Goal: Information Seeking & Learning: Learn about a topic

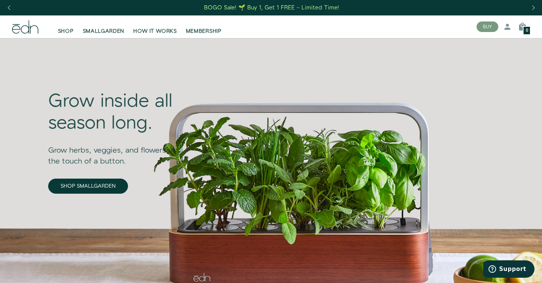
click at [23, 32] on icon at bounding box center [25, 26] width 26 height 13
click at [162, 34] on span "HOW IT WORKS" at bounding box center [154, 31] width 43 height 8
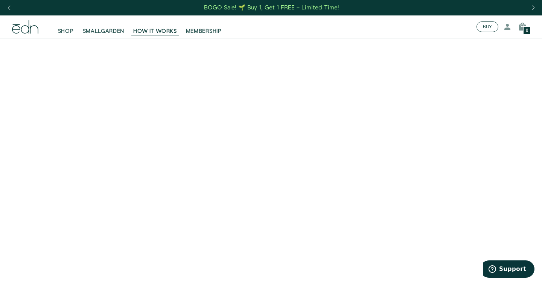
click at [485, 21] on button "BUY" at bounding box center [487, 26] width 22 height 11
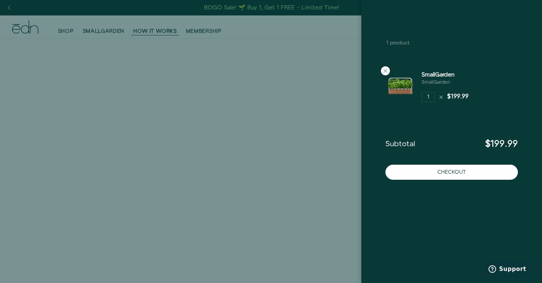
click at [479, 29] on icon at bounding box center [478, 28] width 9 height 9
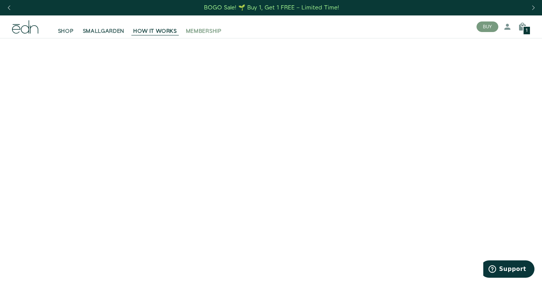
click at [201, 32] on span "MEMBERSHIP" at bounding box center [204, 31] width 36 height 8
